Goal: Find specific page/section: Find specific page/section

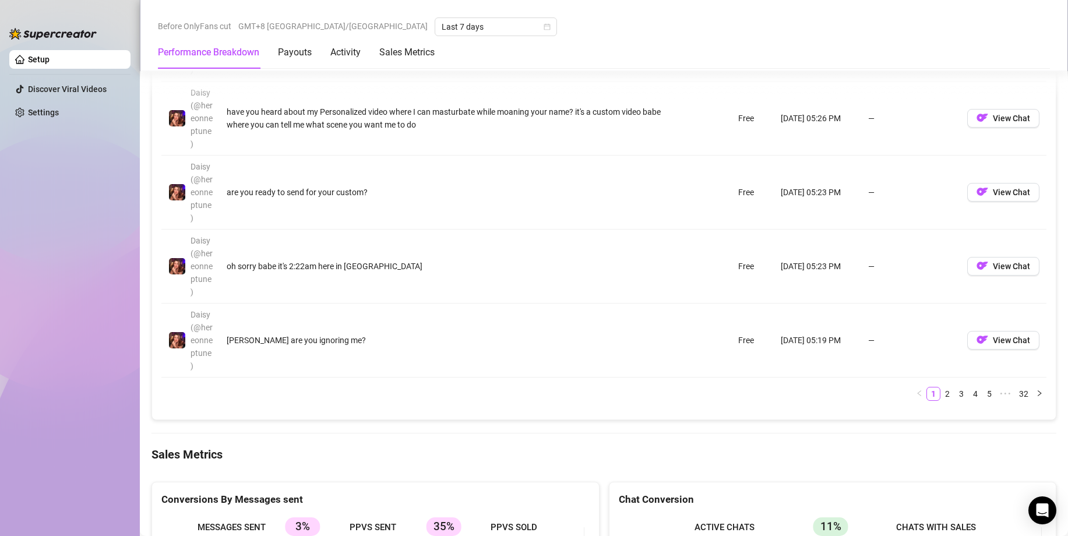
scroll to position [1573, 0]
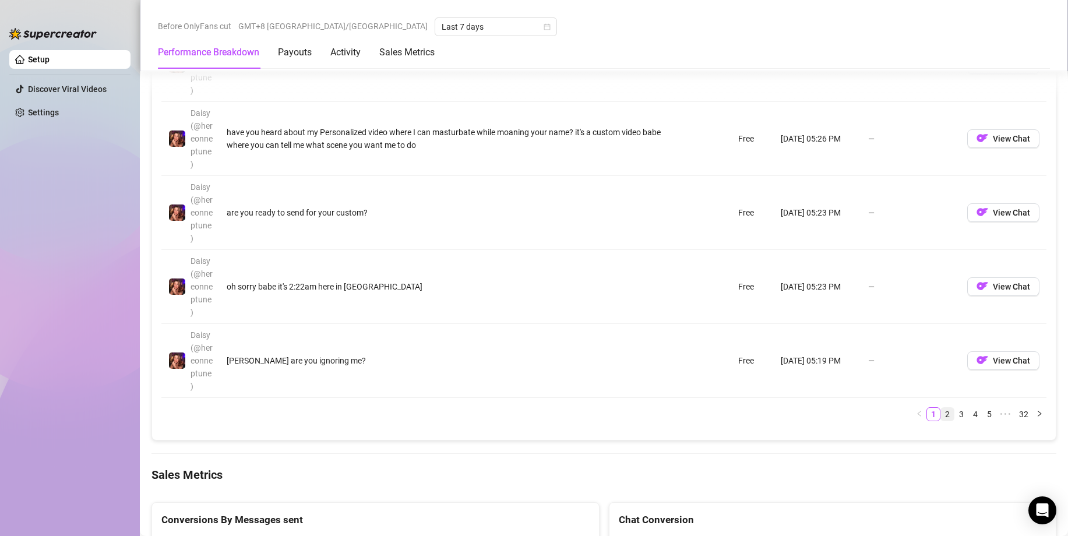
click at [941, 411] on link "2" at bounding box center [947, 414] width 13 height 13
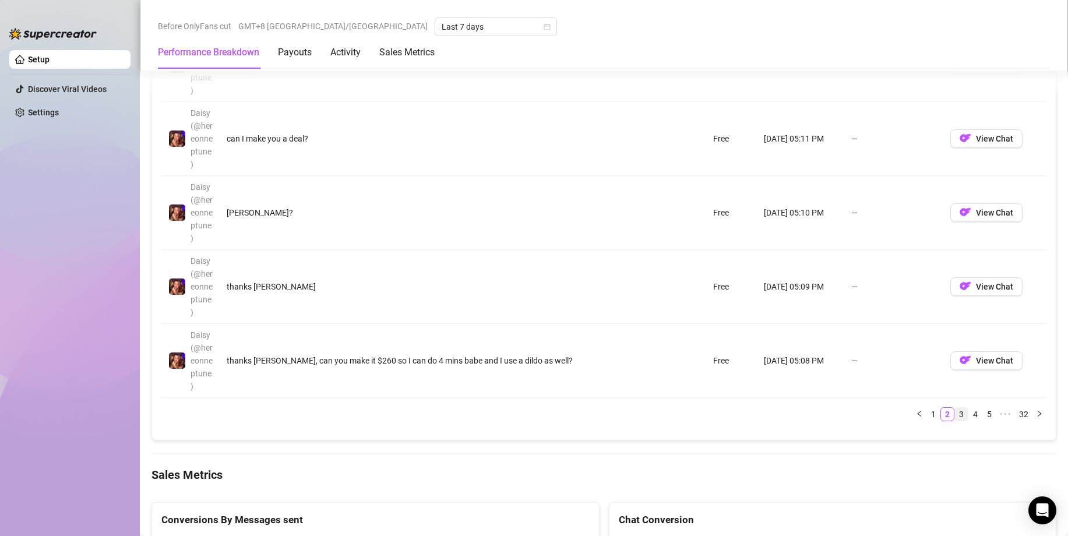
click at [955, 414] on link "3" at bounding box center [961, 414] width 13 height 13
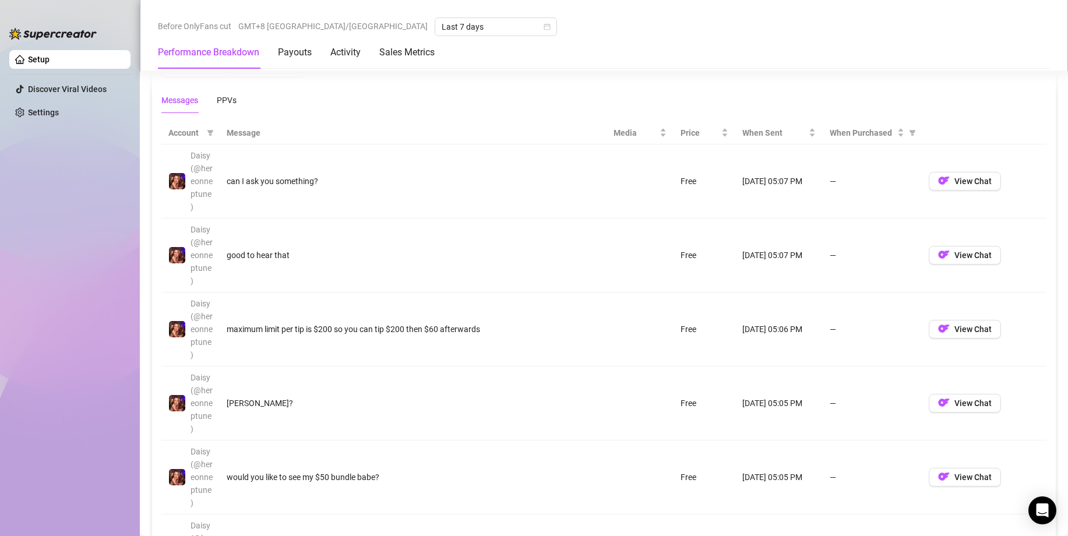
scroll to position [1107, 0]
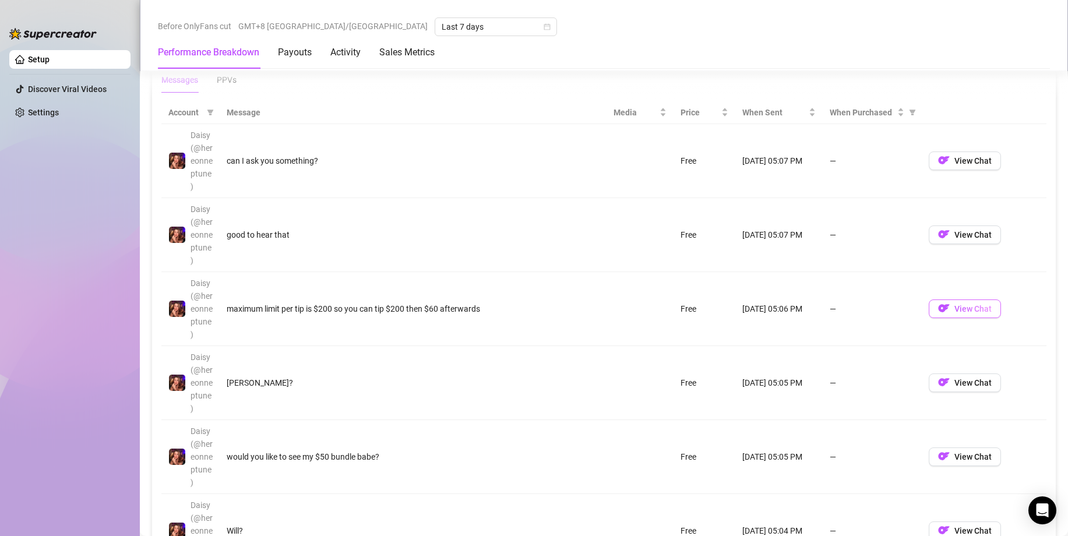
click at [938, 305] on img "button" at bounding box center [944, 308] width 12 height 12
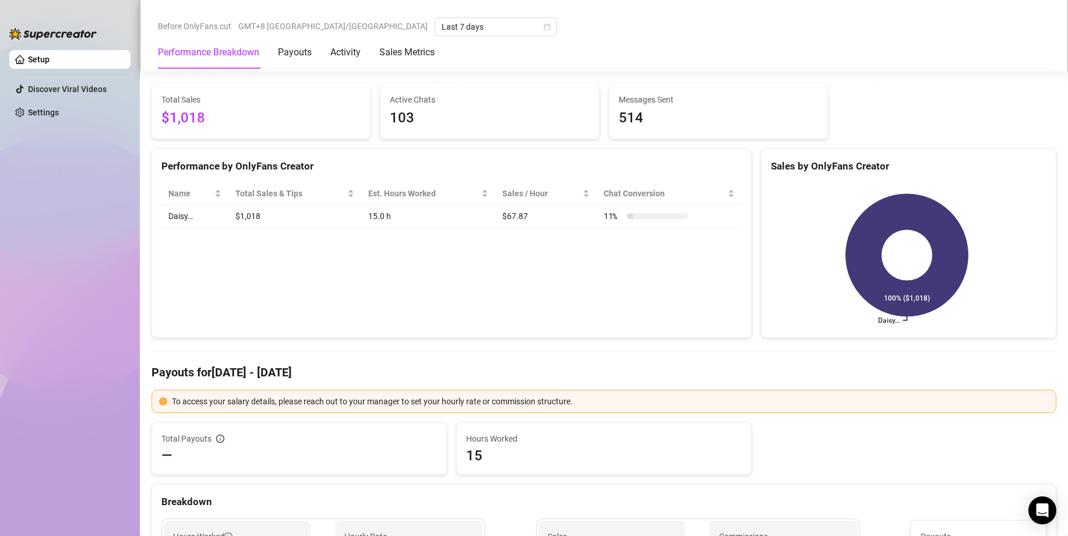
scroll to position [58, 0]
